Goal: Find specific page/section: Find specific page/section

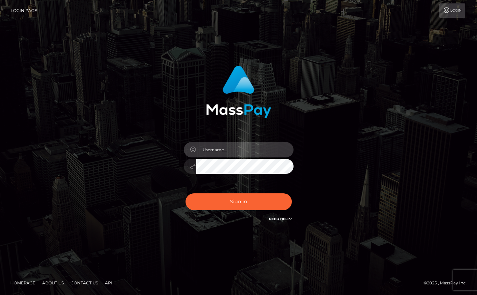
click at [241, 150] on input "text" at bounding box center [244, 149] width 97 height 15
type input "oli.fanvue"
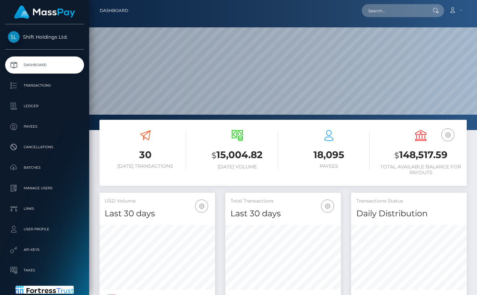
scroll to position [121, 116]
click at [374, 14] on input "text" at bounding box center [394, 10] width 64 height 13
paste input "walterambani515@gmail.com"
click at [398, 14] on input "walterambani515@gmail.com" at bounding box center [394, 10] width 64 height 13
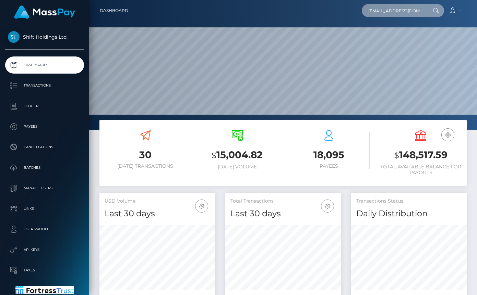
click at [398, 14] on input "walterambani515@gmail.com" at bounding box center [394, 10] width 64 height 13
click at [408, 12] on input "walterambani515@gmail.com" at bounding box center [394, 10] width 64 height 13
paste input "mollyfernandesofc"
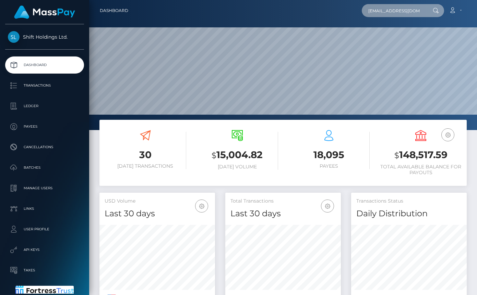
scroll to position [0, 17]
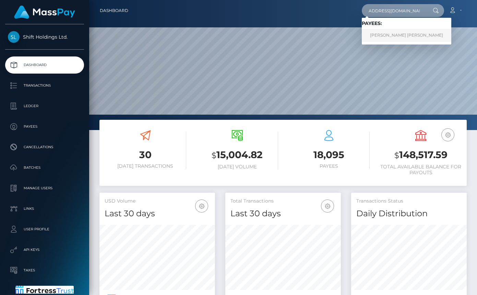
type input "mollyfernandesofc@gmail.com"
click at [389, 35] on link "PEDRO LUIZ VIEIRA DE MELO" at bounding box center [406, 35] width 89 height 13
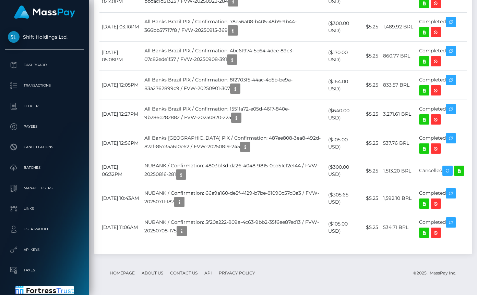
scroll to position [576, 0]
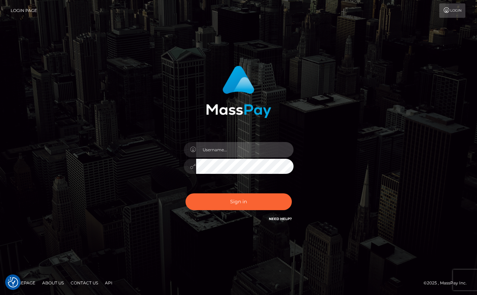
click at [245, 147] on input "text" at bounding box center [244, 149] width 97 height 15
type input "oli.fanvue"
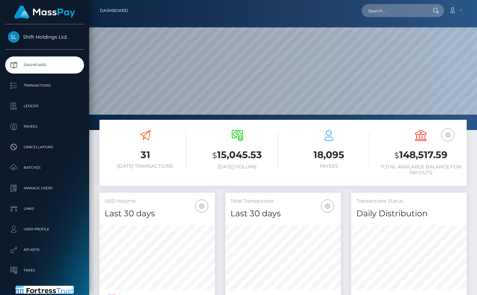
scroll to position [121, 116]
click at [400, 13] on input "text" at bounding box center [394, 10] width 64 height 13
paste input "[EMAIL_ADDRESS][DOMAIN_NAME]"
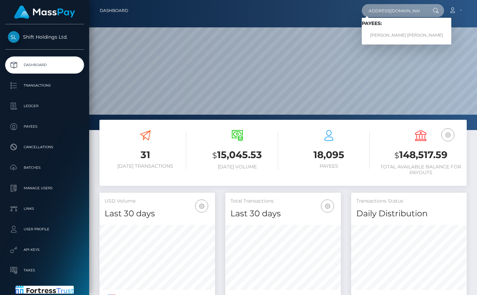
type input "[EMAIL_ADDRESS][DOMAIN_NAME]"
click at [397, 31] on link "[PERSON_NAME] [PERSON_NAME]" at bounding box center [406, 35] width 89 height 13
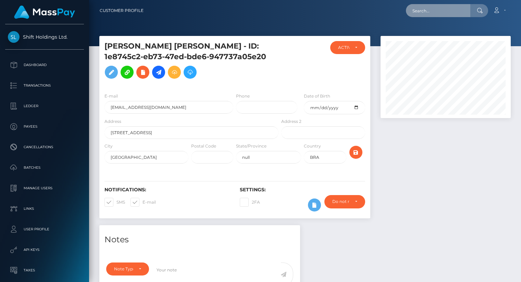
click at [441, 9] on input "text" at bounding box center [438, 10] width 64 height 13
paste input "walterambani515@gmail.com"
type input "walterambani515@gmail.com"
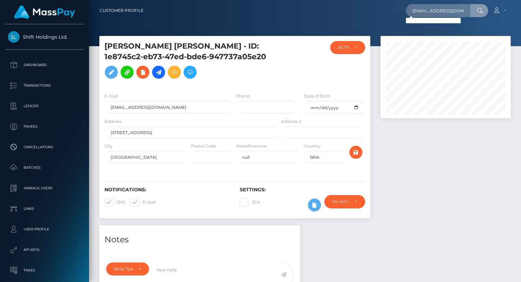
click at [430, 21] on div "Loading... Loading..." at bounding box center [433, 20] width 55 height 5
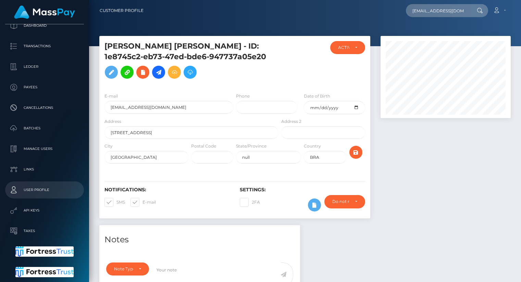
scroll to position [27, 0]
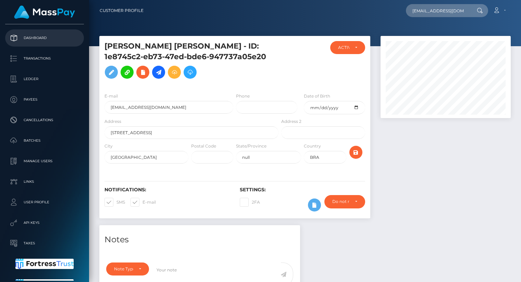
click at [38, 37] on p "Dashboard" at bounding box center [44, 38] width 73 height 10
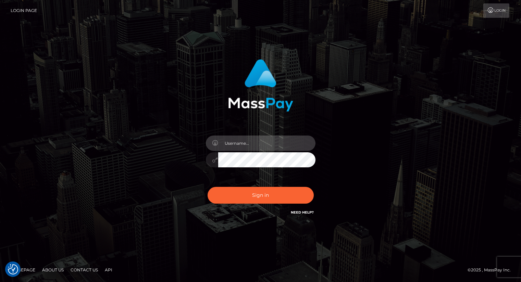
click at [260, 145] on input "text" at bounding box center [266, 143] width 97 height 15
type input "oli.fanvue"
click at [250, 144] on input "text" at bounding box center [266, 143] width 97 height 15
type input "oli.fanvue"
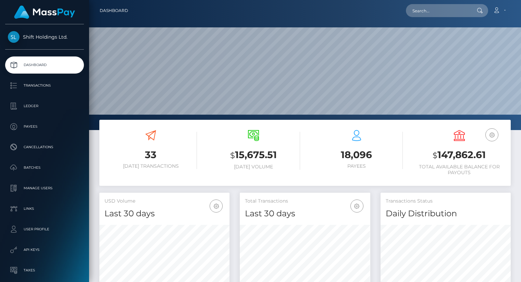
scroll to position [121, 130]
click at [432, 12] on input "text" at bounding box center [438, 10] width 64 height 13
paste input "clara.weiss@your-void.com"
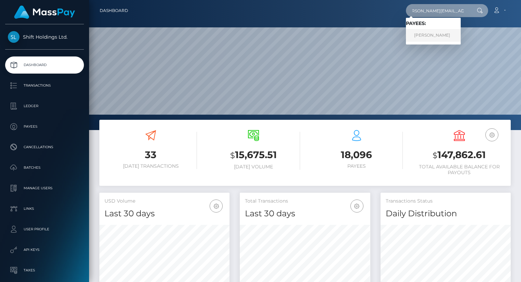
type input "clara.weiss@your-void.com"
click at [431, 34] on link "LARS SCHILDROTH" at bounding box center [433, 35] width 55 height 13
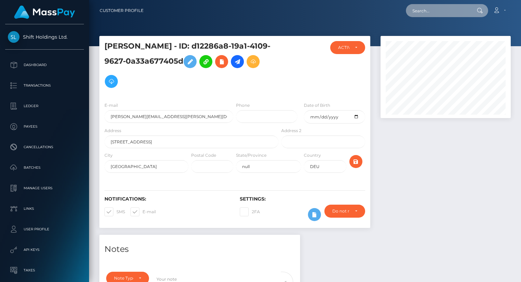
click at [430, 12] on input "text" at bounding box center [438, 10] width 64 height 13
paste input "douglaassoliveiraa@gmail.com"
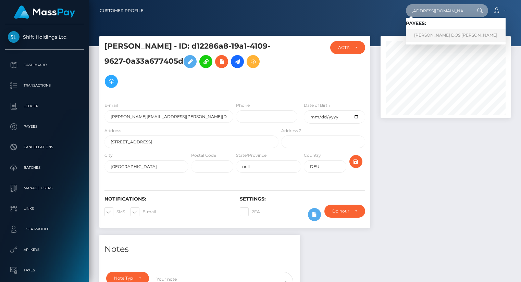
type input "douglaassoliveiraa@gmail.com"
click at [438, 34] on link "DOUGLAS DOS SANTOS OLIVEIRA" at bounding box center [456, 35] width 100 height 13
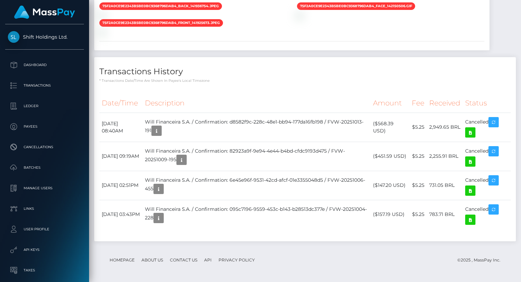
scroll to position [596, 0]
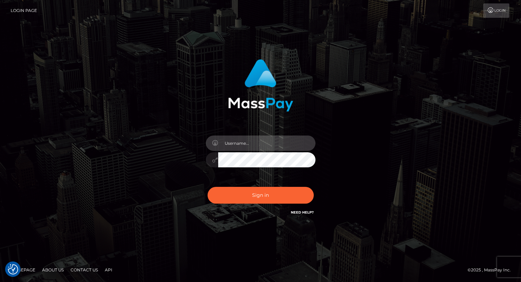
click at [260, 143] on input "text" at bounding box center [266, 143] width 97 height 15
type input "oli.fanvue"
click at [259, 146] on input "text" at bounding box center [266, 143] width 97 height 15
type input "oli.fanvue"
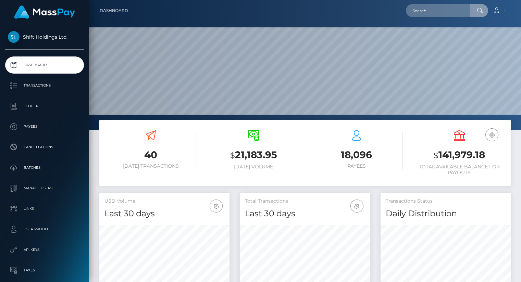
click at [434, 13] on input "text" at bounding box center [438, 10] width 64 height 13
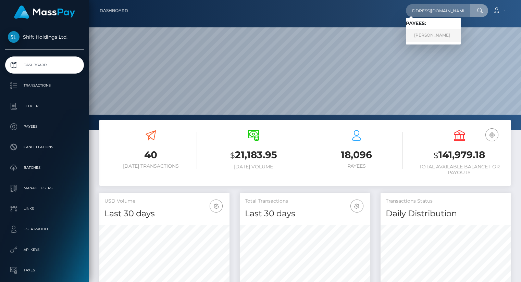
type input "[EMAIL_ADDRESS][DOMAIN_NAME]"
click at [434, 36] on link "BROOKLIN NICOLE SANDERS" at bounding box center [433, 35] width 55 height 13
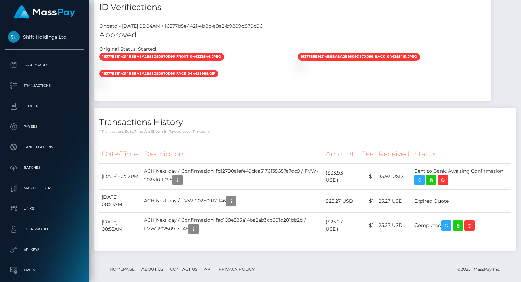
scroll to position [552, 0]
